Goal: Information Seeking & Learning: Learn about a topic

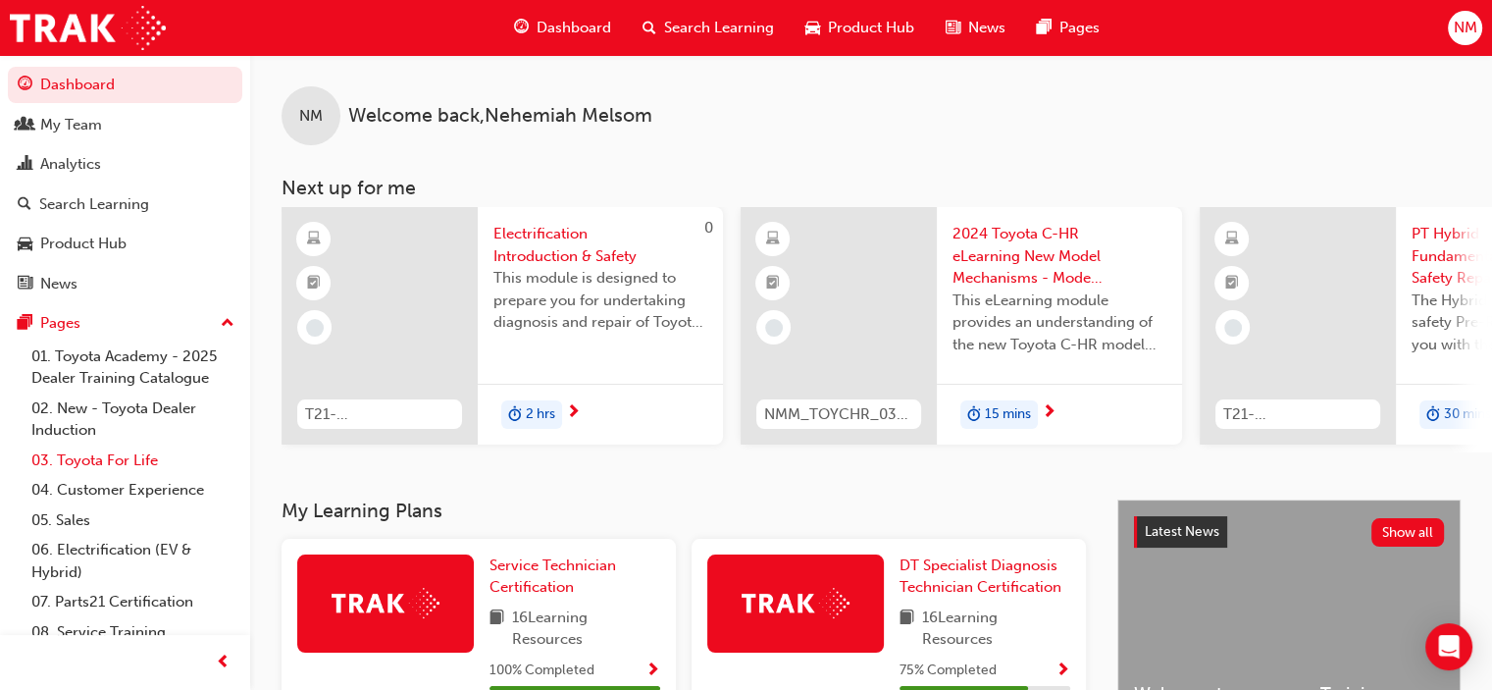
click at [102, 466] on link "03. Toyota For Life" at bounding box center [133, 460] width 219 height 30
